Goal: Task Accomplishment & Management: Manage account settings

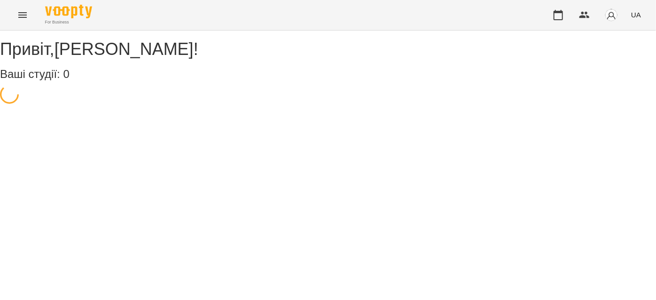
click at [16, 16] on button "Menu" at bounding box center [22, 15] width 23 height 23
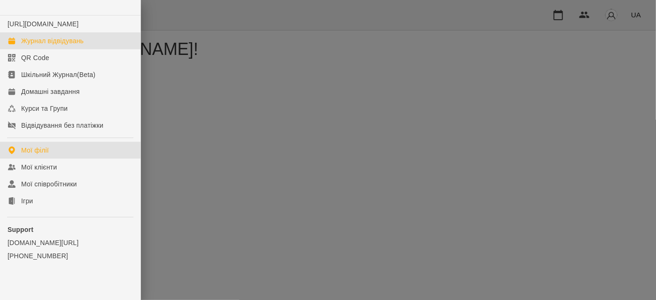
click at [31, 49] on link "Журнал відвідувань" at bounding box center [70, 40] width 141 height 17
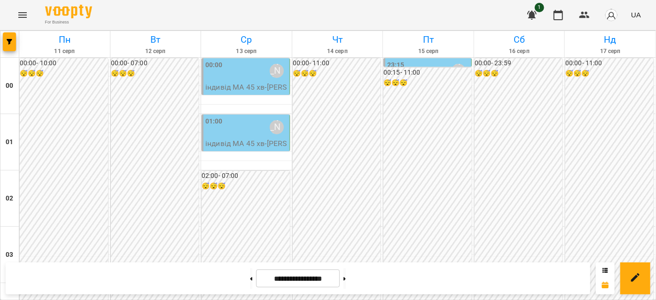
scroll to position [768, 0]
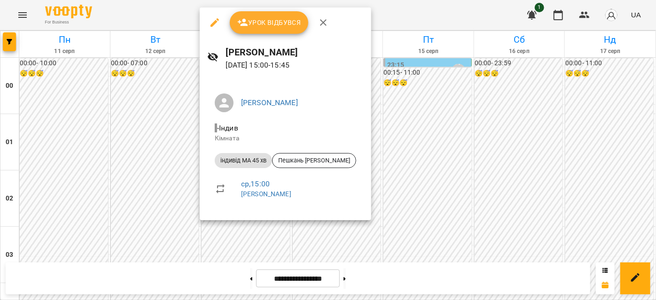
click at [320, 22] on icon "button" at bounding box center [323, 22] width 11 height 11
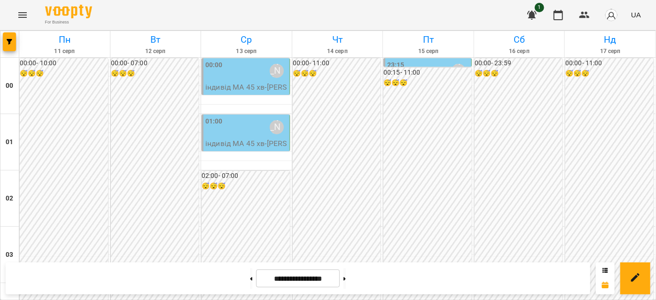
scroll to position [1025, 0]
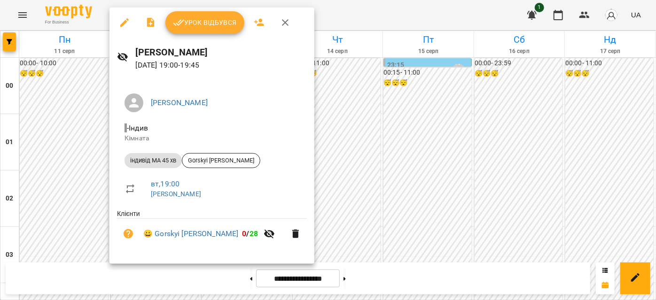
click at [286, 22] on icon "button" at bounding box center [285, 22] width 11 height 11
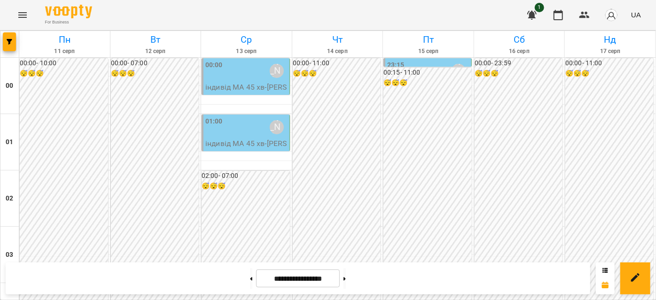
scroll to position [1068, 0]
click at [346, 274] on button at bounding box center [345, 278] width 2 height 21
type input "**********"
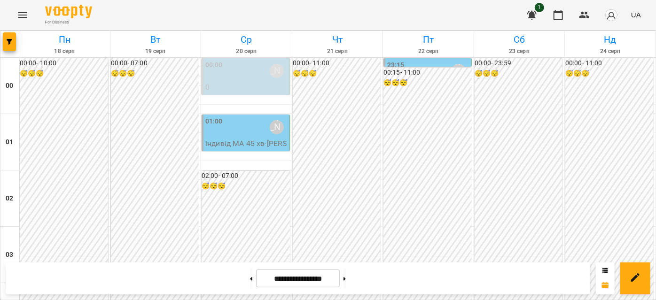
scroll to position [683, 0]
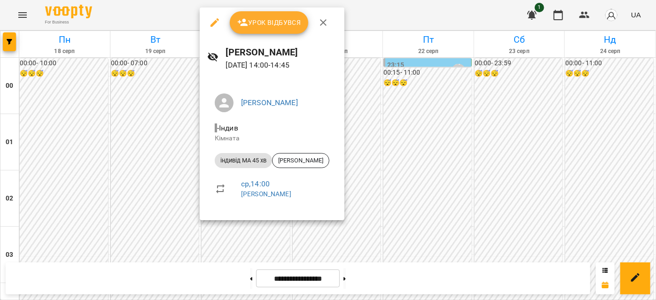
click at [327, 24] on icon "button" at bounding box center [323, 22] width 11 height 11
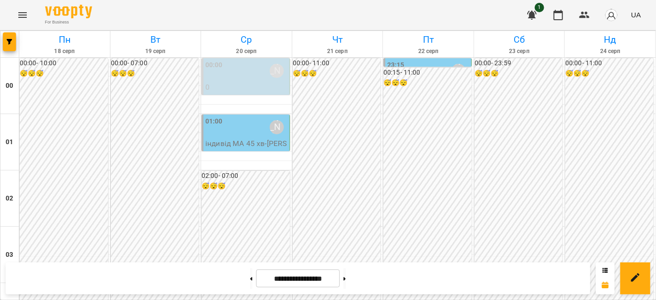
scroll to position [768, 0]
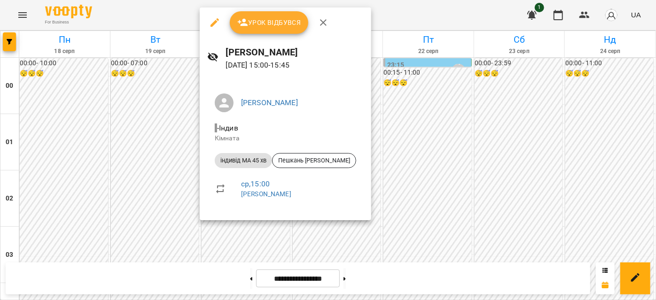
click at [330, 154] on li "індивід МА 45 хв Пешкань [PERSON_NAME]" at bounding box center [285, 161] width 157 height 23
click at [324, 159] on span "Пешкань [PERSON_NAME]" at bounding box center [314, 161] width 83 height 8
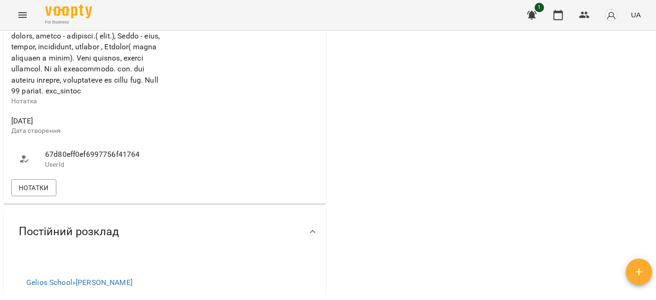
scroll to position [684, 0]
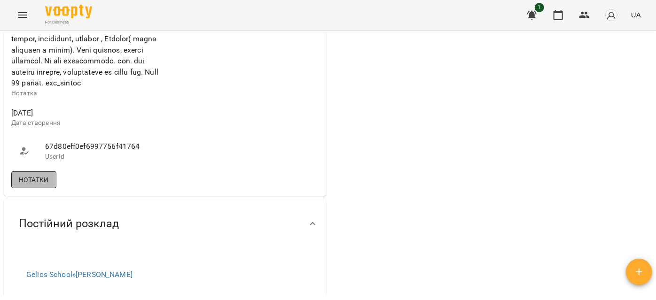
click at [49, 186] on span "Нотатки" at bounding box center [34, 179] width 30 height 11
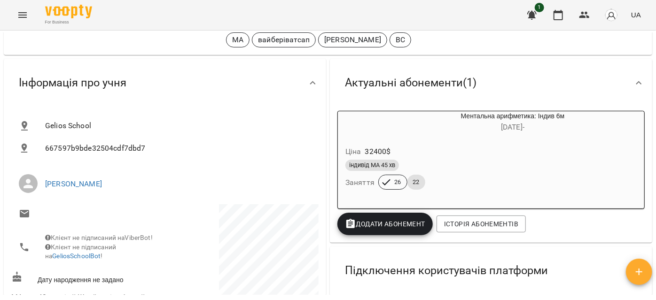
scroll to position [42, 0]
